Goal: Information Seeking & Learning: Learn about a topic

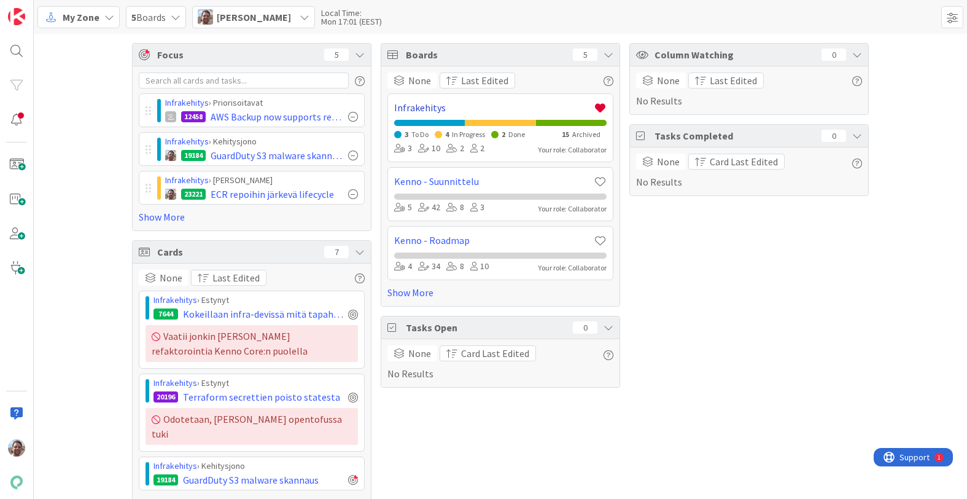
click at [418, 107] on link "Infrakehitys" at bounding box center [494, 107] width 200 height 15
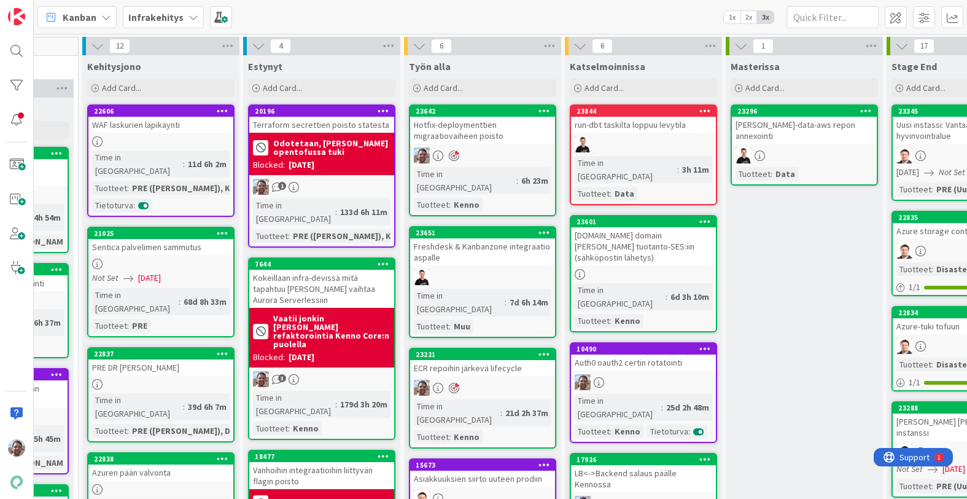
scroll to position [0, 451]
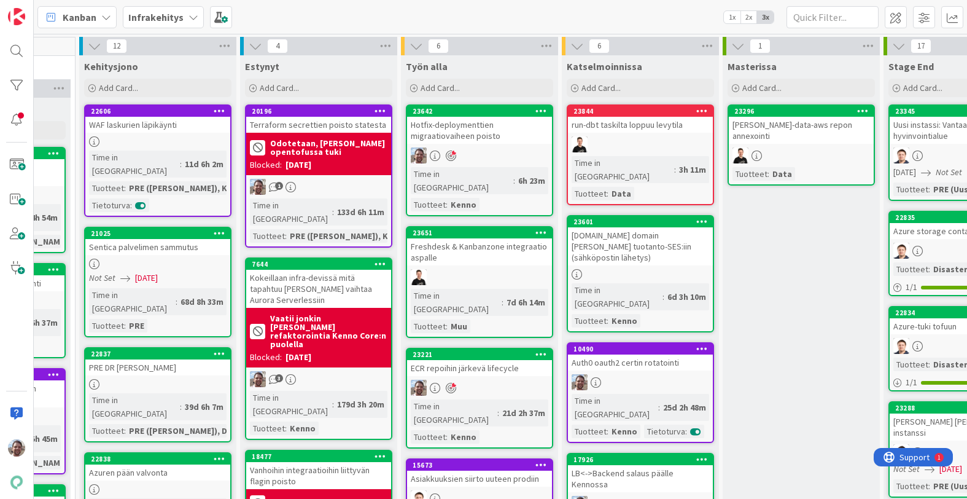
click at [493, 132] on div "Hotfix-deploymenttien migraatiovaiheen poisto" at bounding box center [479, 130] width 145 height 27
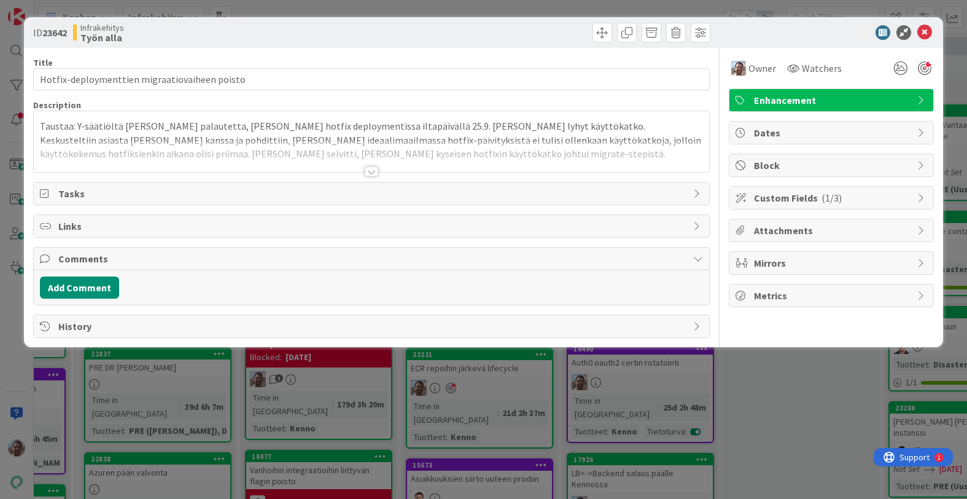
click at [373, 174] on div at bounding box center [372, 171] width 14 height 10
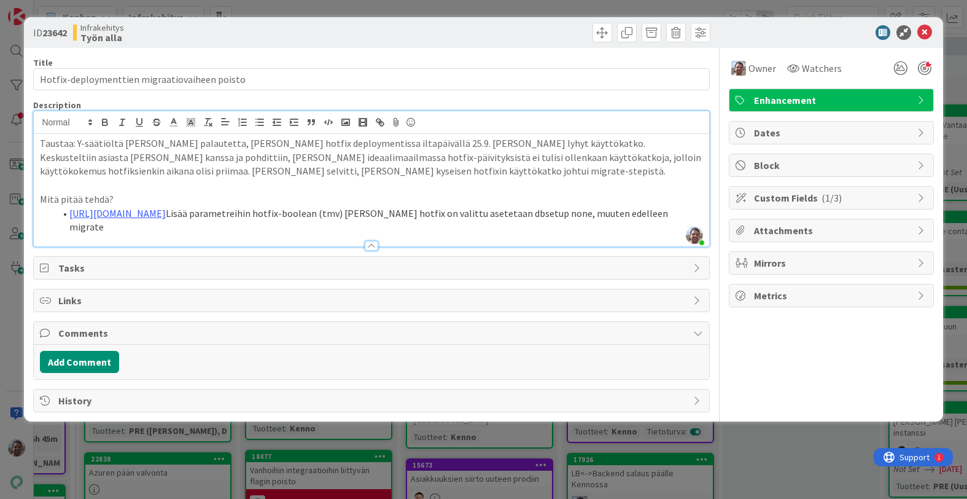
click at [389, 179] on p at bounding box center [371, 185] width 663 height 14
click at [378, 179] on p at bounding box center [371, 185] width 663 height 14
click at [384, 187] on p at bounding box center [371, 185] width 663 height 14
click at [385, 187] on p at bounding box center [371, 185] width 663 height 14
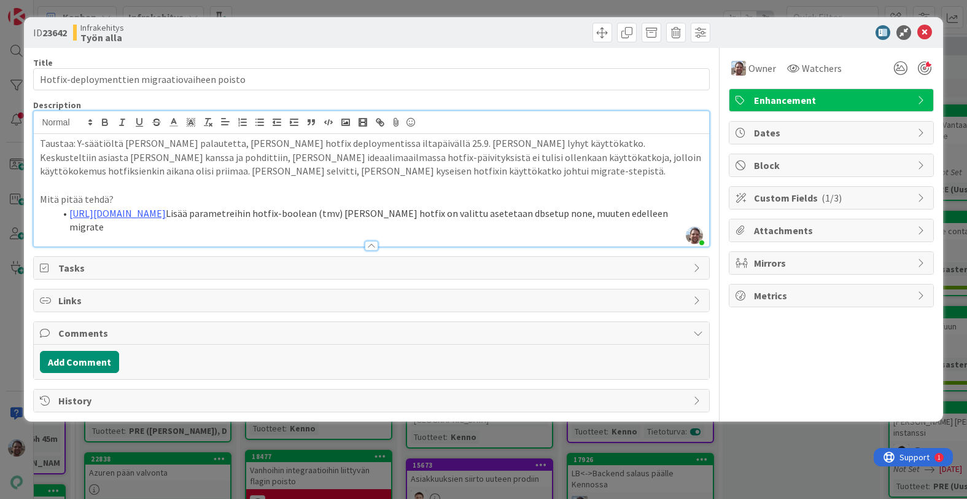
click at [382, 189] on p at bounding box center [371, 185] width 663 height 14
click at [166, 213] on link "https://github.com/pandiafi/kenno/blob/master/.github/workflows/kenno-release-d…" at bounding box center [117, 213] width 96 height 12
click at [274, 239] on link "https://github.com/pandiafi/kenno/blob/master/.github/workflows/kenno-release-d…" at bounding box center [232, 237] width 84 height 16
click at [607, 184] on p at bounding box center [371, 185] width 663 height 14
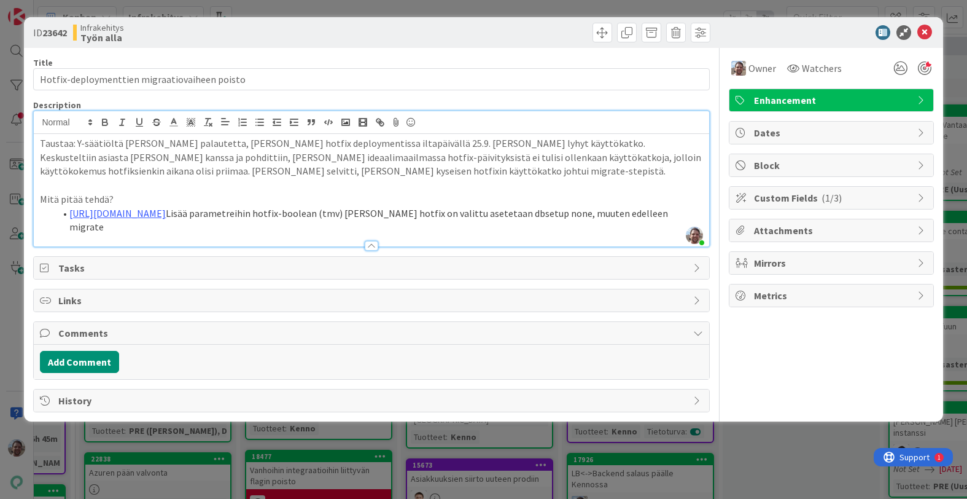
click at [571, 181] on p at bounding box center [371, 185] width 663 height 14
